Goal: Information Seeking & Learning: Understand process/instructions

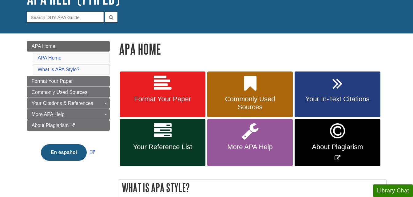
scroll to position [53, 0]
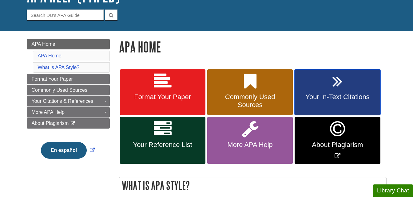
click at [321, 100] on span "Your In-Text Citations" at bounding box center [337, 97] width 76 height 8
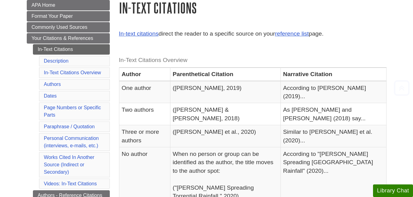
scroll to position [100, 0]
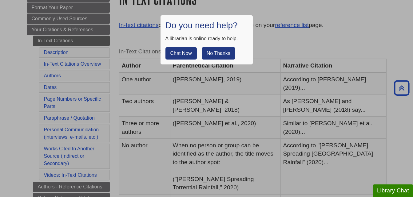
click at [219, 53] on button "No Thanks" at bounding box center [218, 53] width 33 height 12
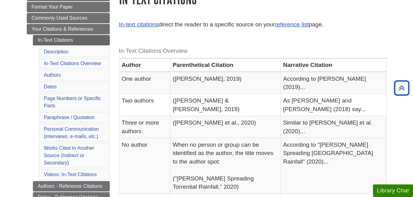
scroll to position [99, 0]
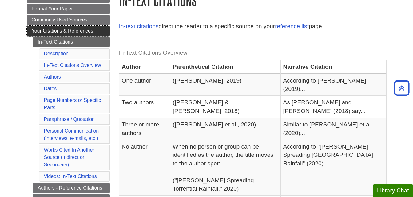
click at [73, 30] on span "Your Citations & References" at bounding box center [62, 30] width 61 height 5
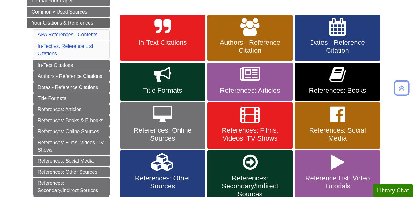
scroll to position [108, 0]
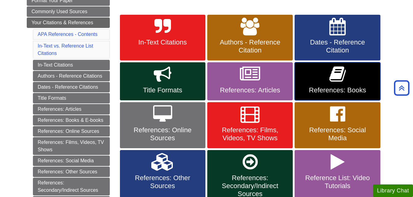
click at [317, 85] on link "References: Books" at bounding box center [336, 81] width 85 height 38
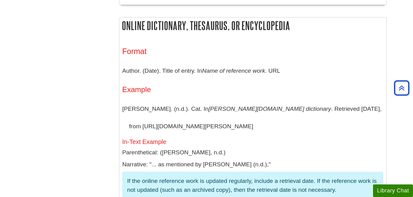
scroll to position [1732, 0]
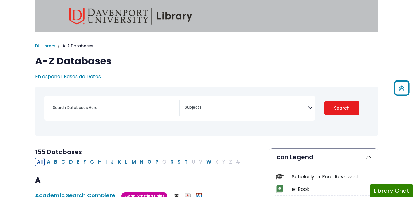
select select "Database Subject Filter"
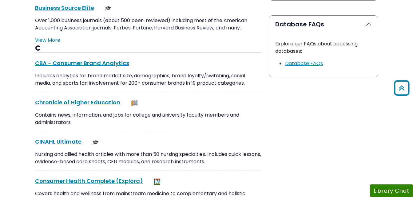
scroll to position [629, 0]
